Goal: Task Accomplishment & Management: Use online tool/utility

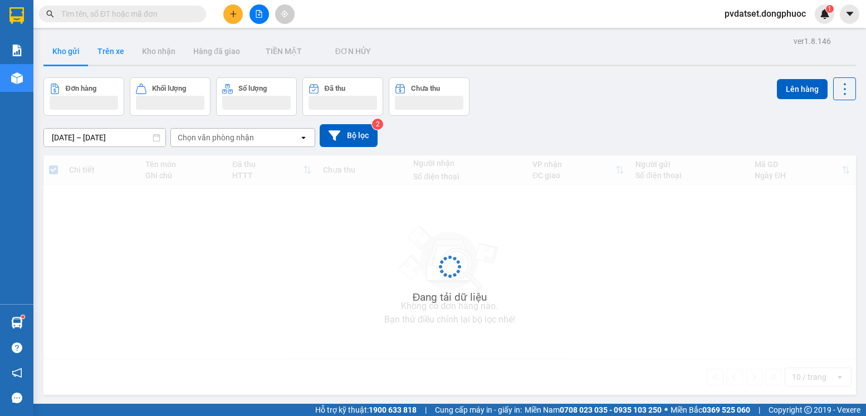
click at [106, 55] on button "Trên xe" at bounding box center [111, 51] width 45 height 27
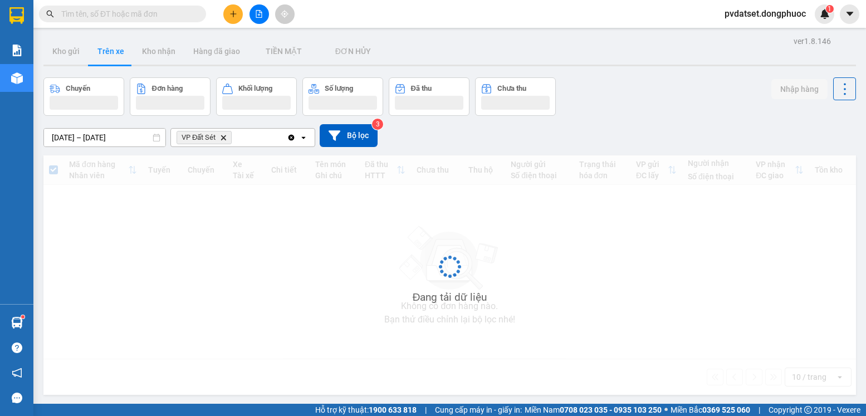
click at [106, 55] on button "Trên xe" at bounding box center [111, 51] width 45 height 27
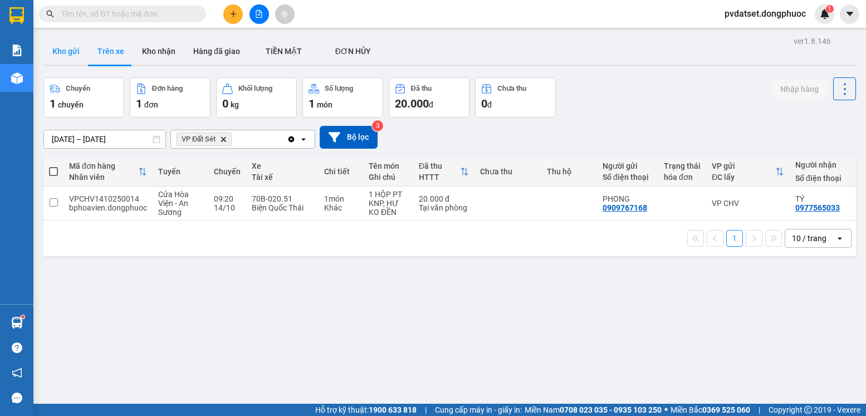
click at [67, 53] on button "Kho gửi" at bounding box center [65, 51] width 45 height 27
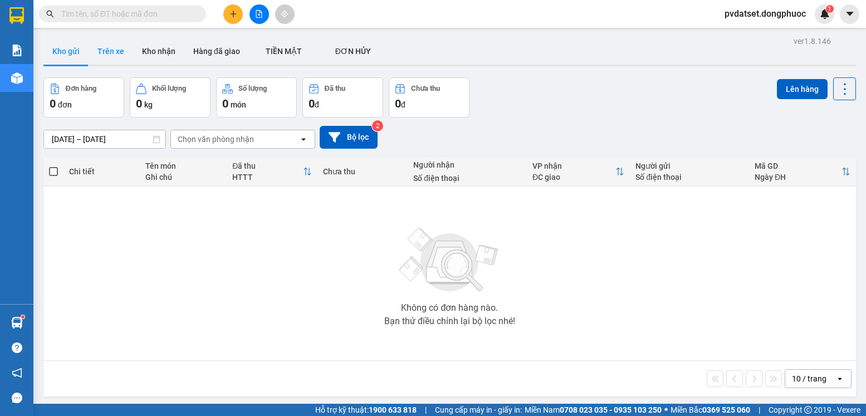
click at [109, 57] on button "Trên xe" at bounding box center [111, 51] width 45 height 27
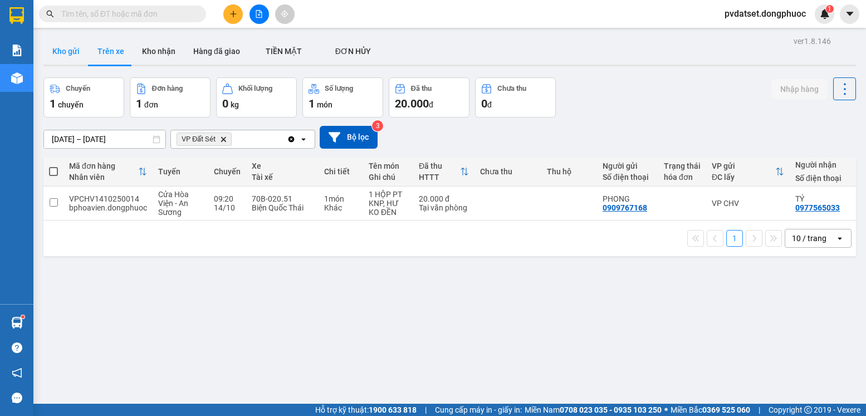
click at [68, 55] on button "Kho gửi" at bounding box center [65, 51] width 45 height 27
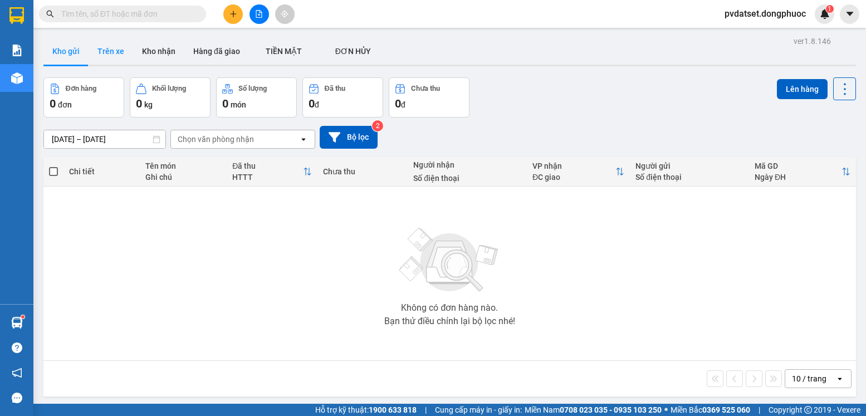
click at [117, 55] on button "Trên xe" at bounding box center [111, 51] width 45 height 27
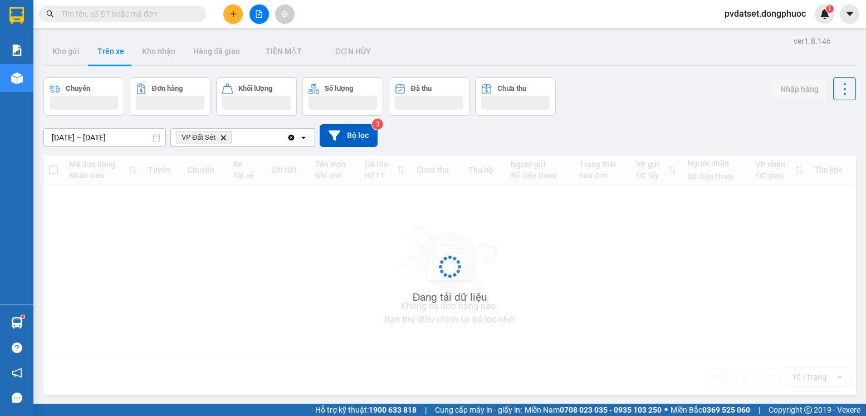
click at [117, 55] on button "Trên xe" at bounding box center [111, 51] width 45 height 27
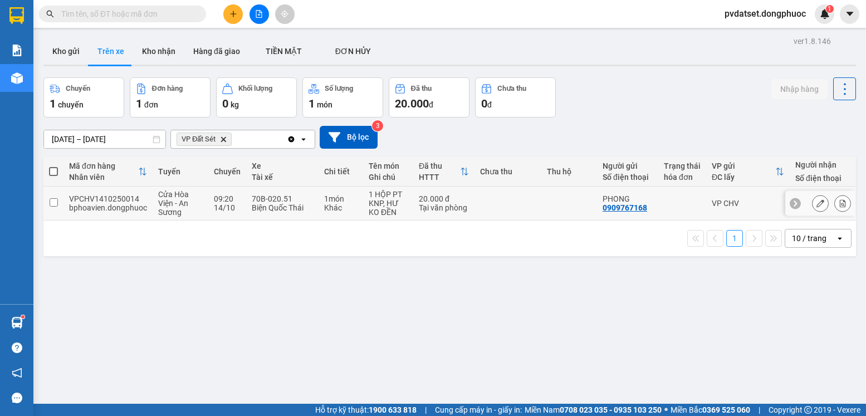
click at [537, 202] on td at bounding box center [507, 203] width 67 height 34
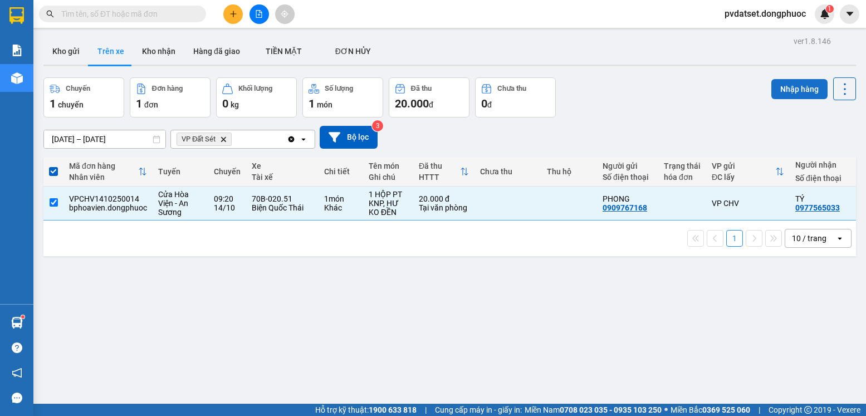
click at [793, 83] on button "Nhập hàng" at bounding box center [799, 89] width 56 height 20
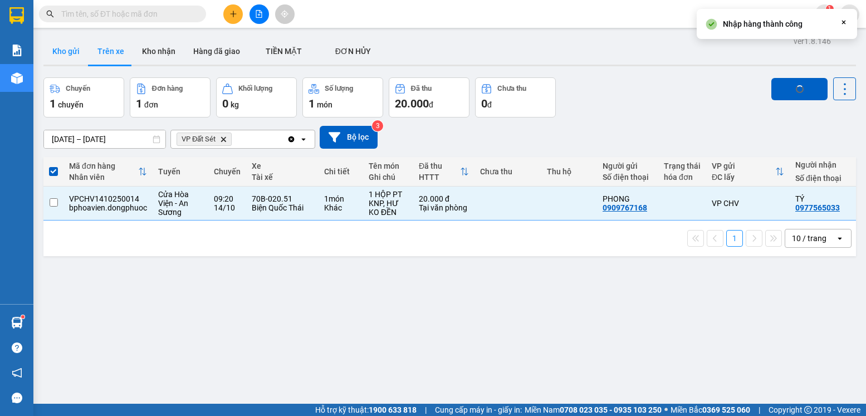
checkbox input "false"
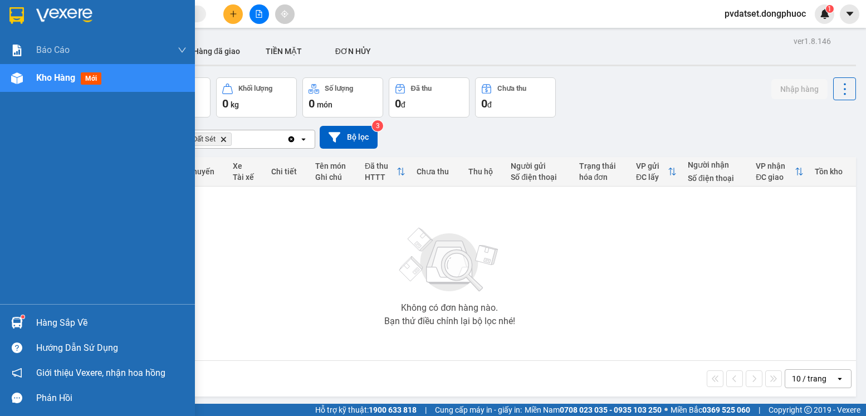
click at [16, 321] on img at bounding box center [17, 323] width 12 height 12
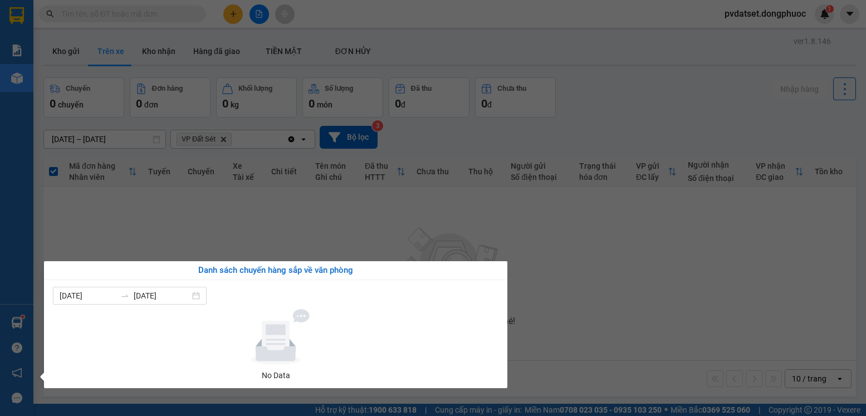
click at [245, 221] on section "Kết quả tìm kiếm ( 0 ) Bộ lọc Ngày tạo đơn gần nhất No Data pvdatset.dongphuoc …" at bounding box center [433, 208] width 866 height 416
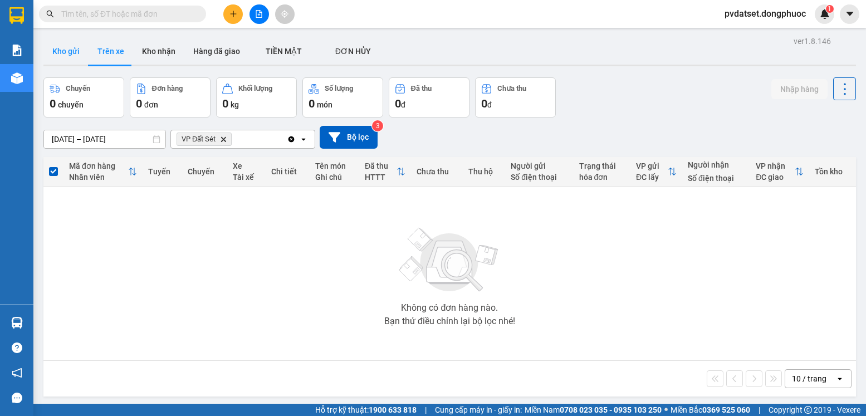
click at [72, 61] on button "Kho gửi" at bounding box center [65, 51] width 45 height 27
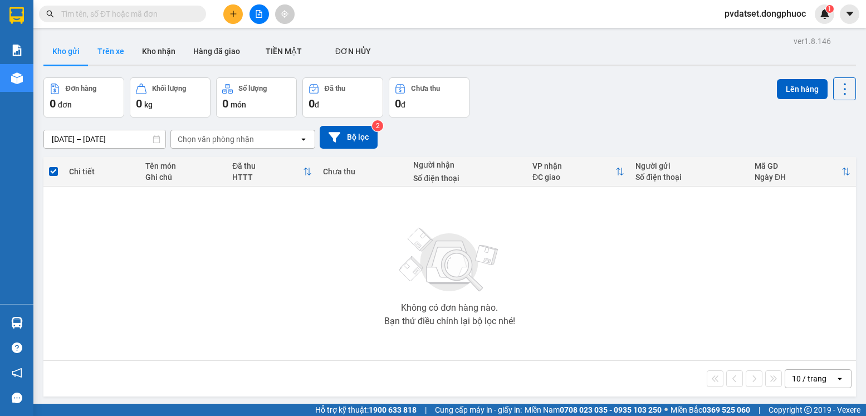
click at [100, 57] on button "Trên xe" at bounding box center [111, 51] width 45 height 27
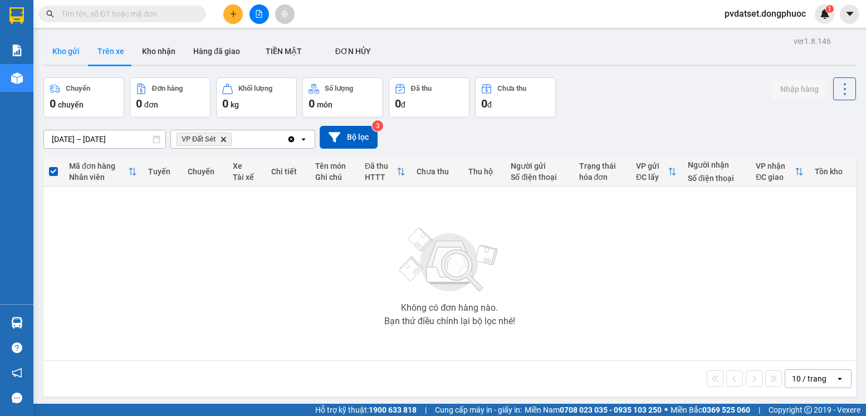
click at [76, 54] on button "Kho gửi" at bounding box center [65, 51] width 45 height 27
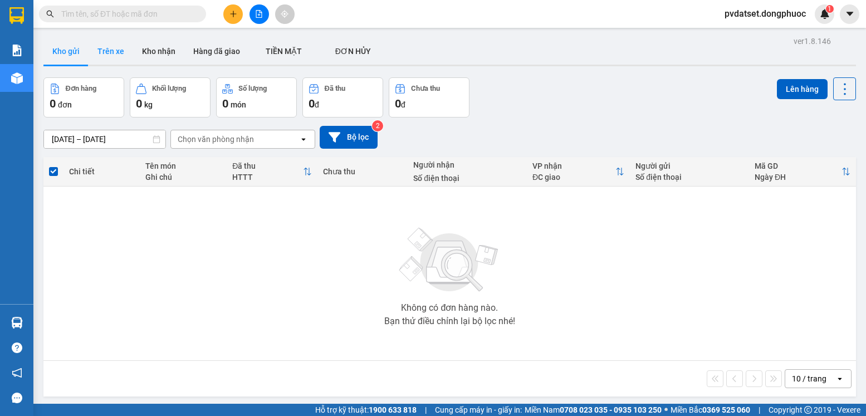
click at [120, 53] on button "Trên xe" at bounding box center [111, 51] width 45 height 27
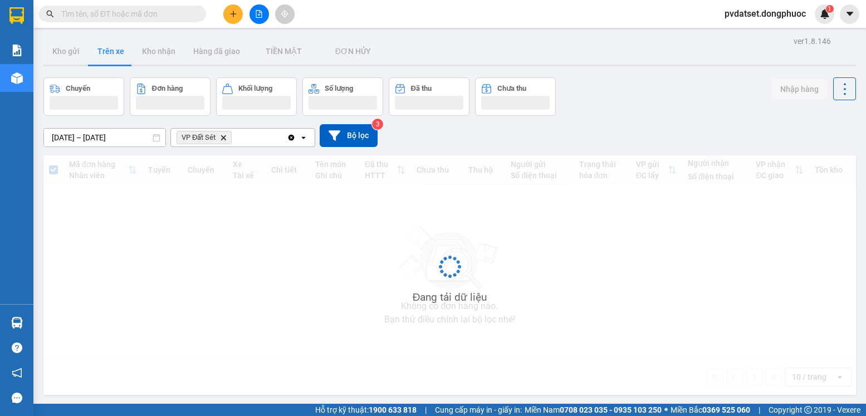
click at [120, 53] on button "Trên xe" at bounding box center [111, 51] width 45 height 27
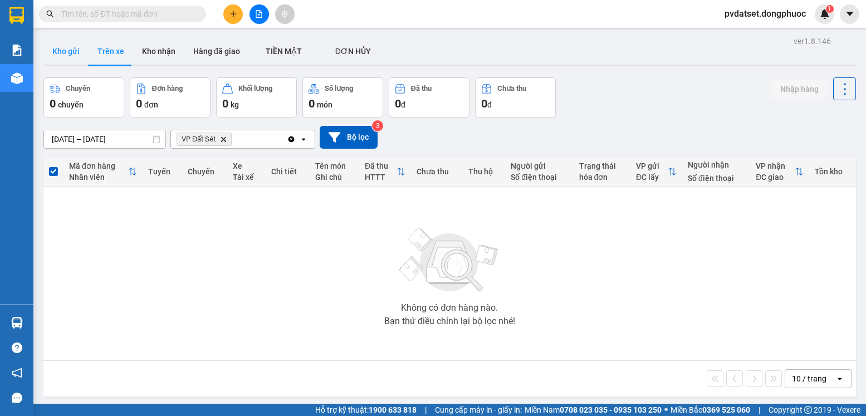
click at [64, 53] on button "Kho gửi" at bounding box center [65, 51] width 45 height 27
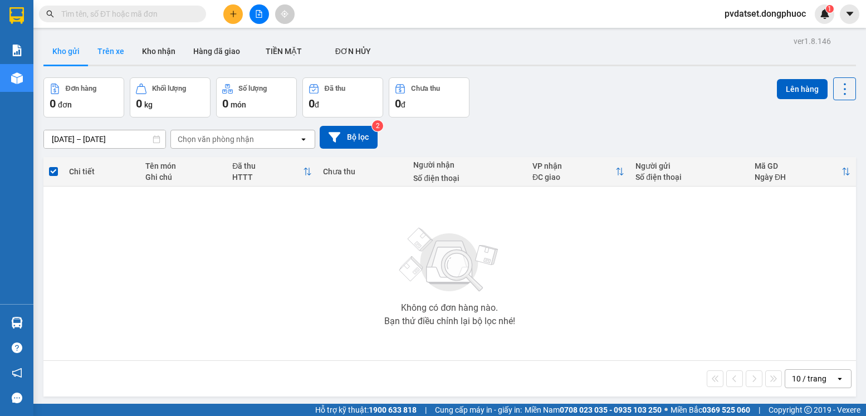
click at [114, 47] on button "Trên xe" at bounding box center [111, 51] width 45 height 27
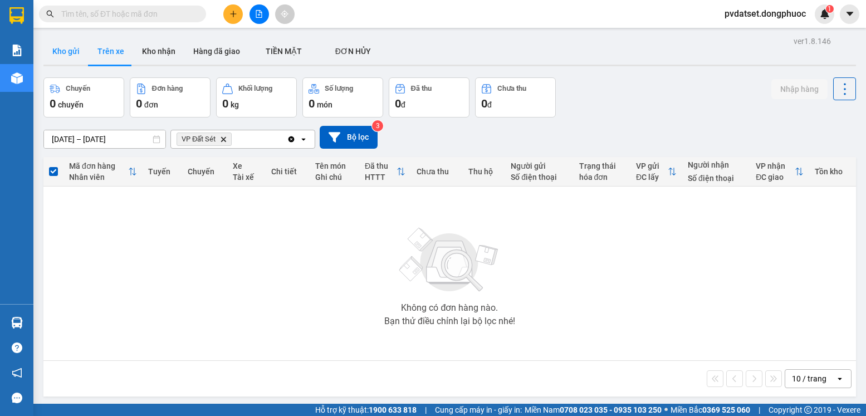
click at [67, 47] on button "Kho gửi" at bounding box center [65, 51] width 45 height 27
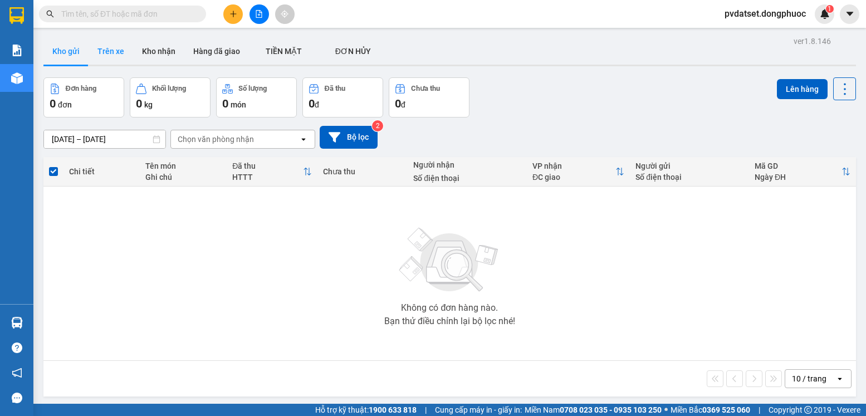
click at [101, 54] on button "Trên xe" at bounding box center [111, 51] width 45 height 27
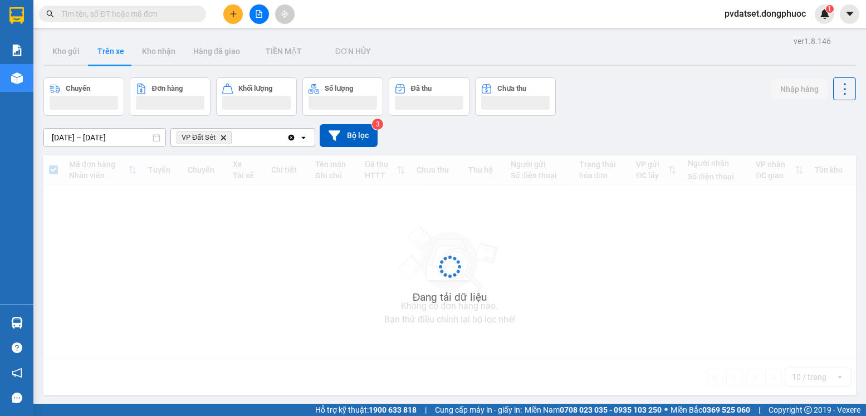
click at [101, 54] on button "Trên xe" at bounding box center [111, 51] width 45 height 27
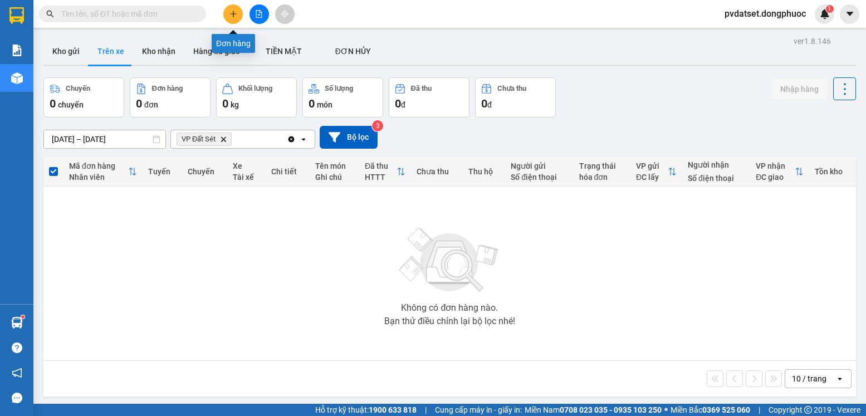
click at [237, 9] on button at bounding box center [232, 13] width 19 height 19
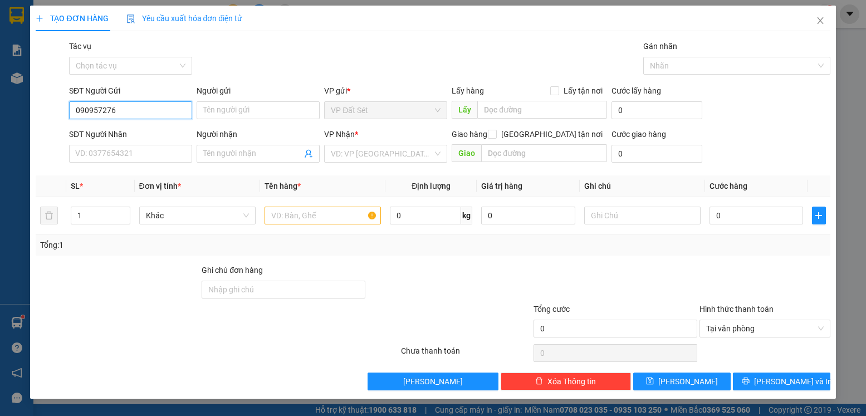
type input "0909572767"
click at [160, 131] on div "0909572767 - TIỂU ĐỆ" at bounding box center [131, 132] width 110 height 12
type input "TIỂU ĐỆ"
type input "0985212122"
type input "[PERSON_NAME]"
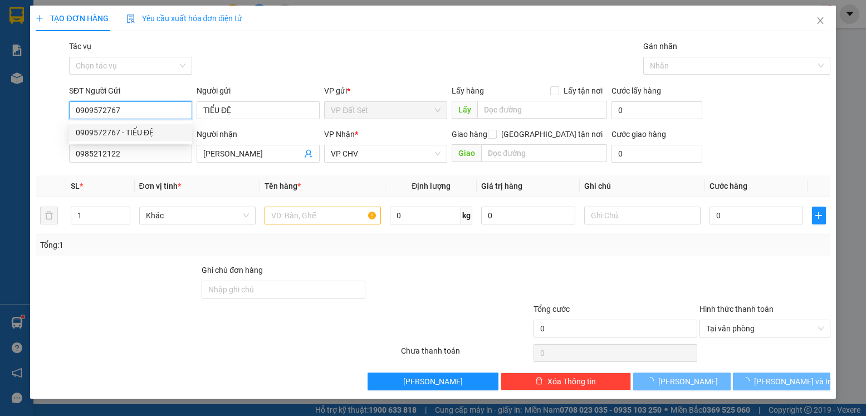
type input "20.000"
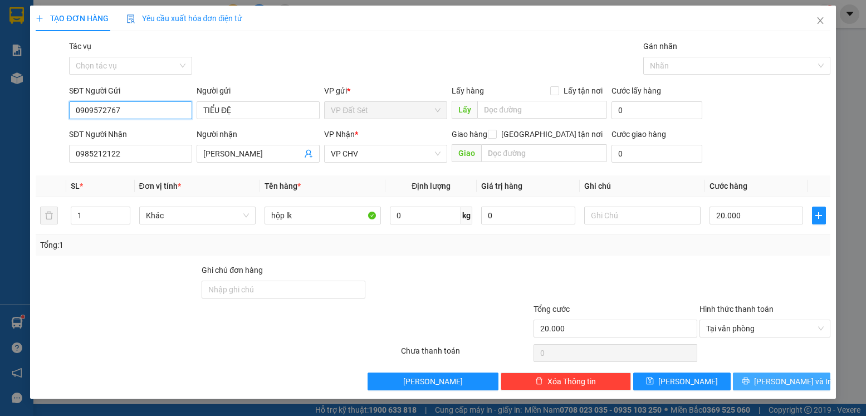
type input "0909572767"
click at [784, 376] on span "[PERSON_NAME] và In" at bounding box center [793, 381] width 78 height 12
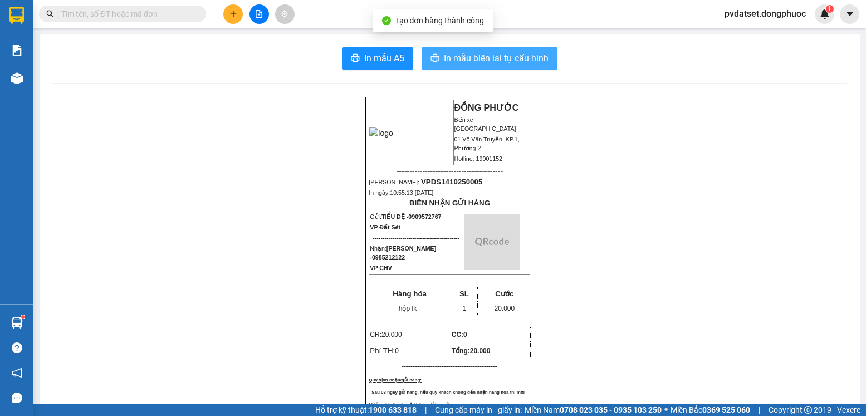
click at [525, 57] on span "In mẫu biên lai tự cấu hình" at bounding box center [496, 58] width 105 height 14
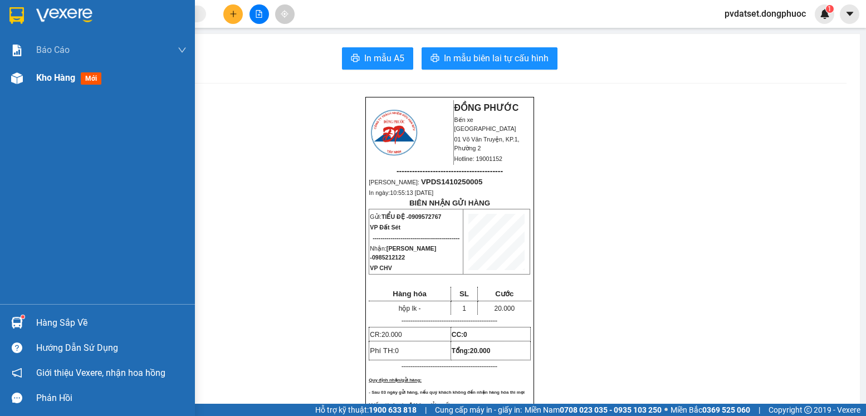
click at [28, 75] on div "Kho hàng mới" at bounding box center [97, 78] width 195 height 28
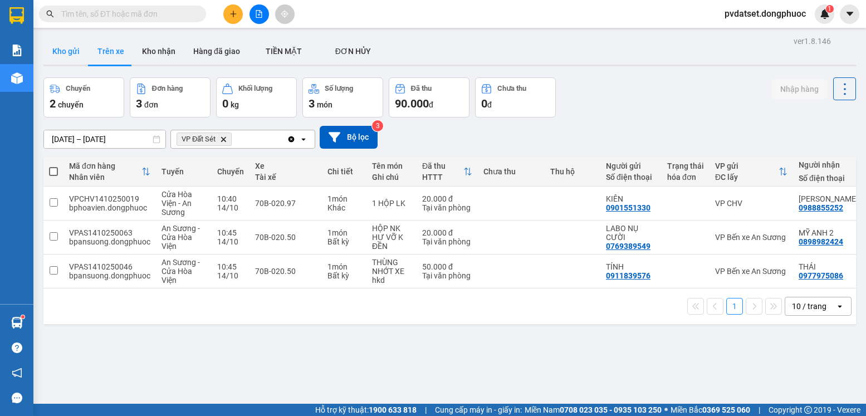
click at [75, 55] on button "Kho gửi" at bounding box center [65, 51] width 45 height 27
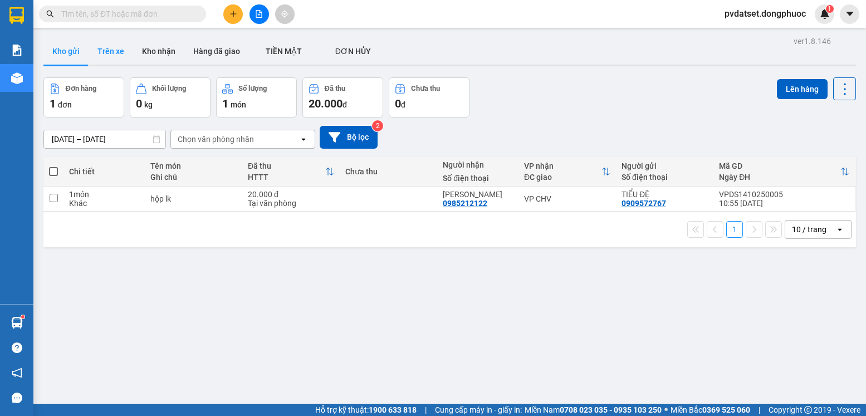
click at [101, 51] on button "Trên xe" at bounding box center [111, 51] width 45 height 27
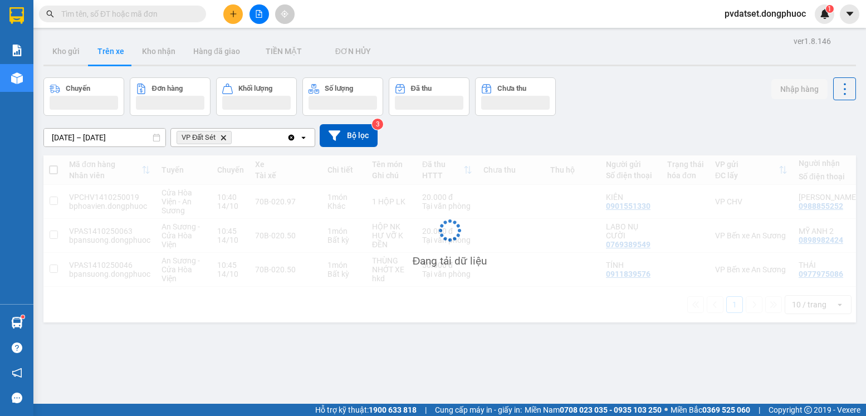
click at [28, 318] on section "Kết quả tìm kiếm ( 0 ) Bộ lọc Ngày tạo đơn gần nhất No Data pvdatset.dongphuoc …" at bounding box center [433, 208] width 866 height 416
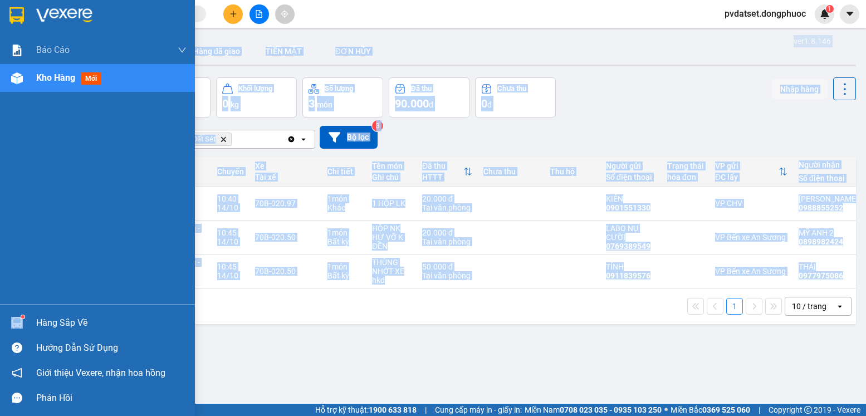
click at [28, 318] on div "Hàng sắp về" at bounding box center [97, 322] width 195 height 25
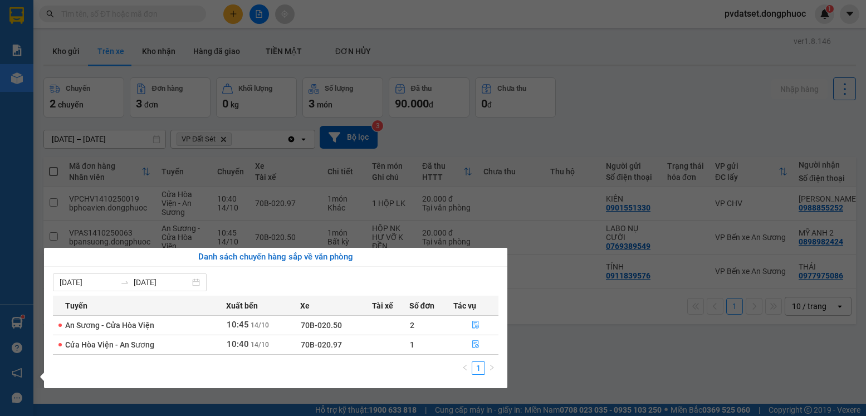
click at [613, 367] on section "Kết quả tìm kiếm ( 0 ) Bộ lọc Ngày tạo đơn gần nhất No Data pvdatset.dongphuoc …" at bounding box center [433, 208] width 866 height 416
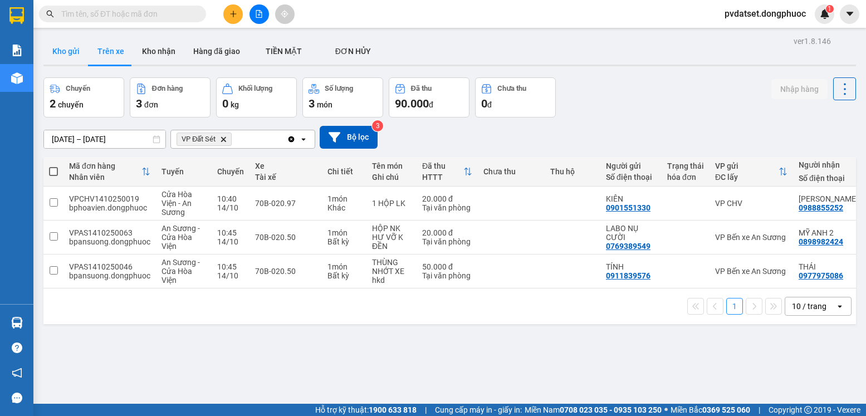
click at [46, 38] on button "Kho gửi" at bounding box center [65, 51] width 45 height 27
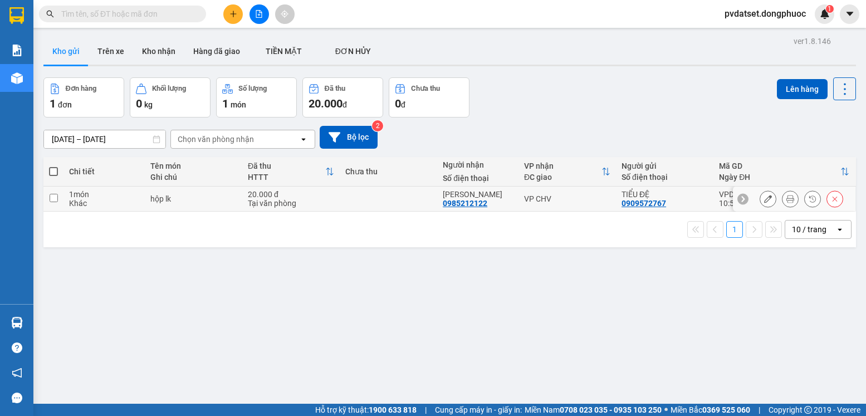
click at [582, 201] on div "VP CHV" at bounding box center [567, 198] width 86 height 9
checkbox input "true"
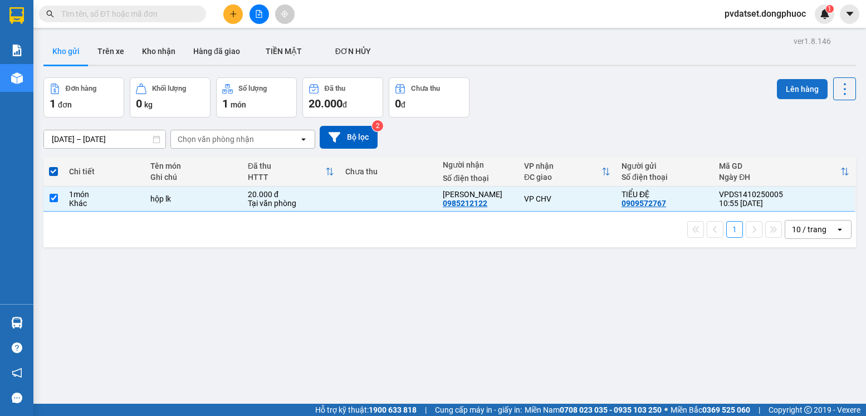
click at [781, 87] on button "Lên hàng" at bounding box center [802, 89] width 51 height 20
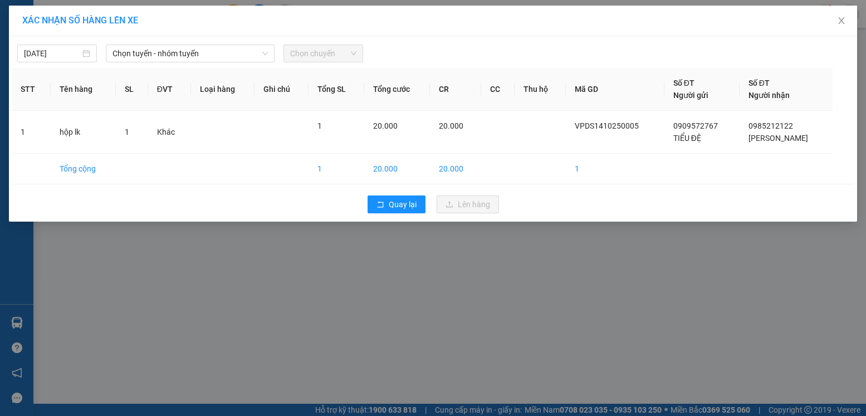
click at [232, 62] on div "[DATE] Chọn tuyến - nhóm tuyến Chọn chuyến STT Tên hàng SL ĐVT Loại hàng Ghi ch…" at bounding box center [433, 128] width 848 height 185
click at [229, 55] on span "Chọn tuyến - nhóm tuyến" at bounding box center [189, 53] width 155 height 17
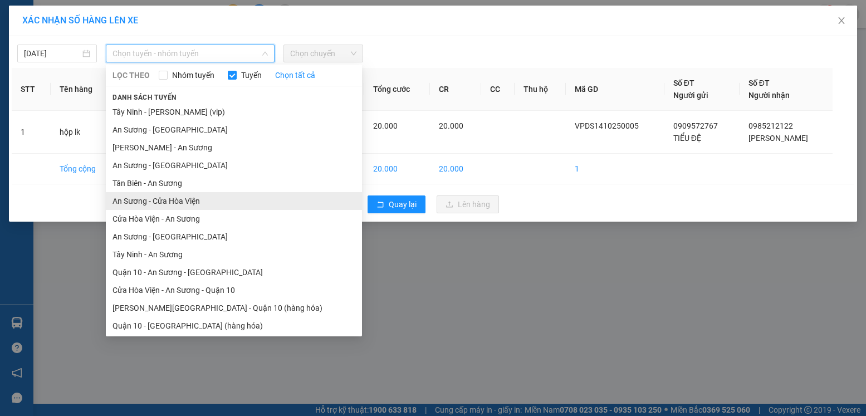
click at [172, 202] on li "An Sương - Cửa Hòa Viện" at bounding box center [234, 201] width 256 height 18
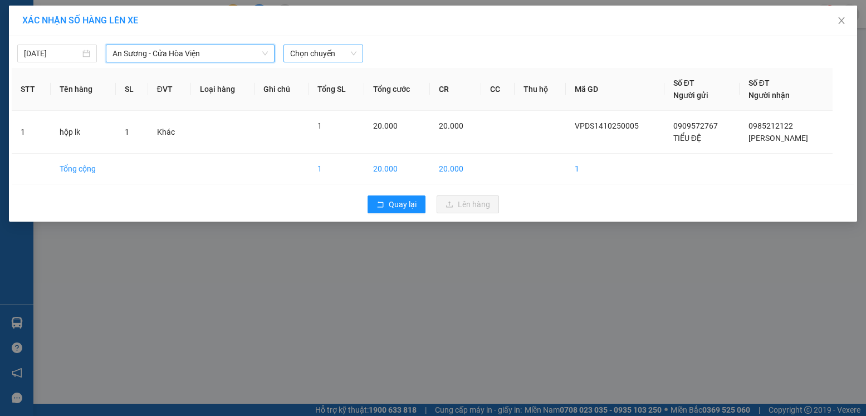
click at [308, 51] on span "Chọn chuyến" at bounding box center [323, 53] width 66 height 17
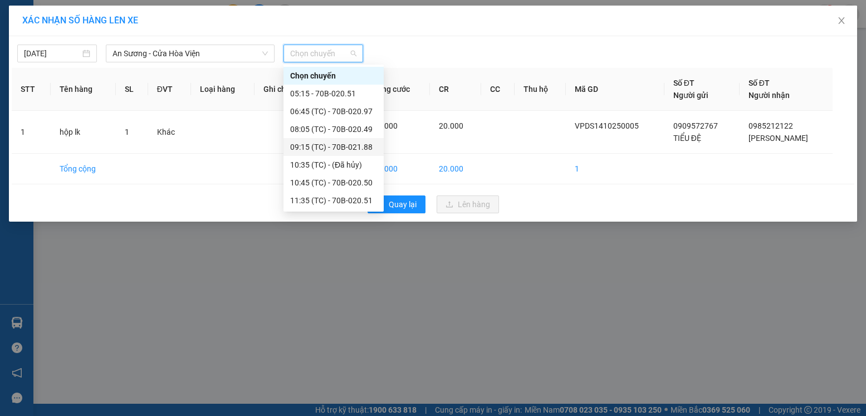
click at [356, 149] on div "09:15 (TC) - 70B-021.88" at bounding box center [333, 147] width 87 height 12
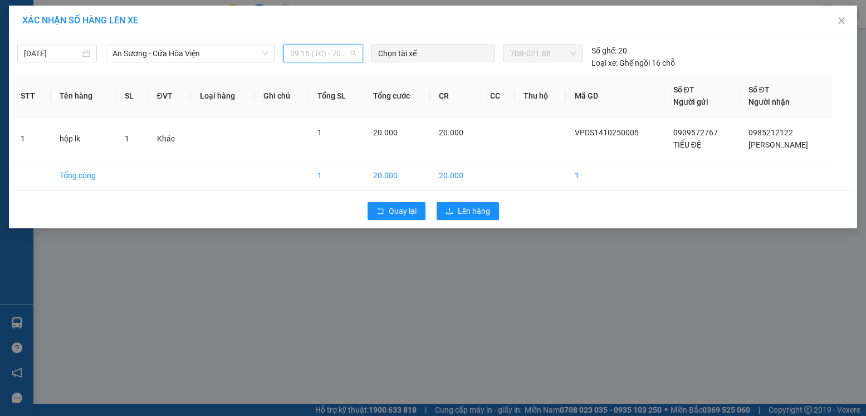
click at [338, 56] on span "09:15 (TC) - 70B-021.88" at bounding box center [323, 53] width 66 height 17
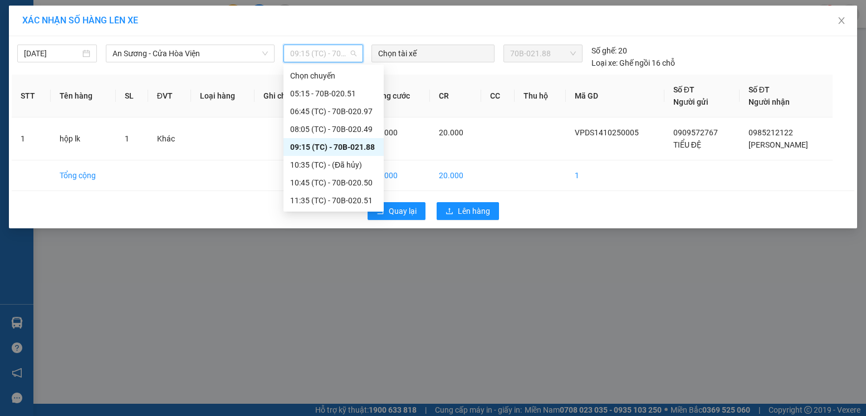
click at [346, 146] on div "09:15 (TC) - 70B-021.88" at bounding box center [333, 147] width 87 height 12
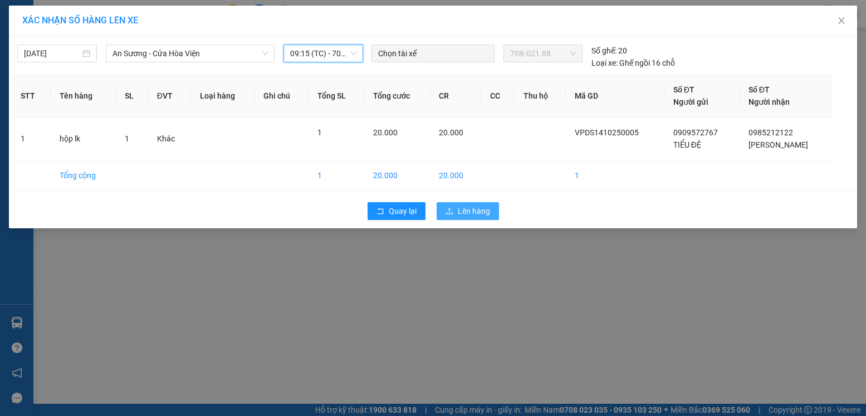
click at [485, 214] on span "Lên hàng" at bounding box center [474, 211] width 32 height 12
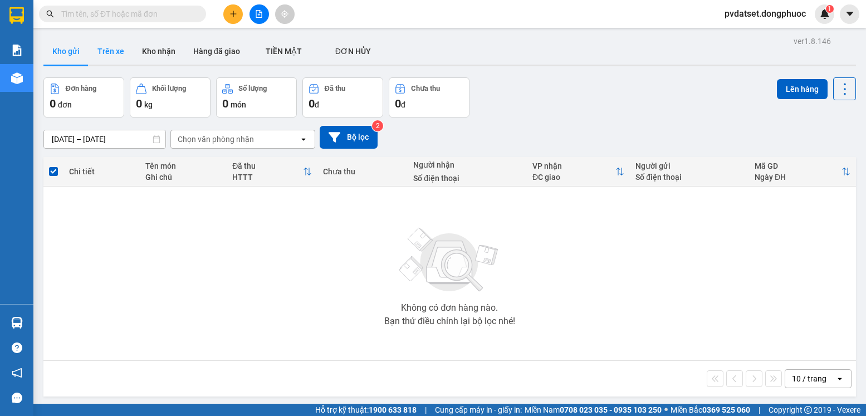
drag, startPoint x: 130, startPoint y: 50, endPoint x: 138, endPoint y: 47, distance: 8.1
click at [131, 49] on button "Trên xe" at bounding box center [111, 51] width 45 height 27
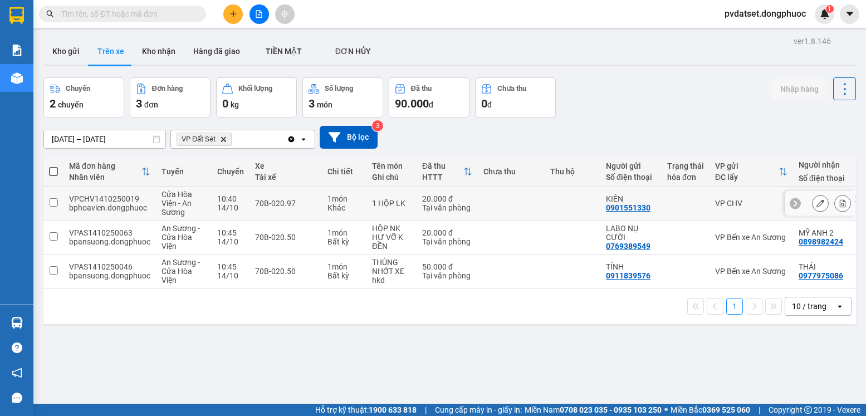
click at [324, 200] on td "1 món Khác" at bounding box center [344, 203] width 45 height 34
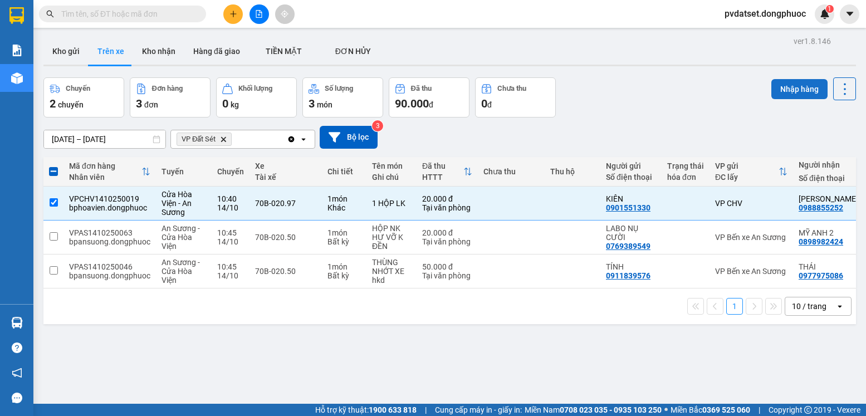
click at [793, 92] on button "Nhập hàng" at bounding box center [799, 89] width 56 height 20
checkbox input "false"
